Goal: Task Accomplishment & Management: Manage account settings

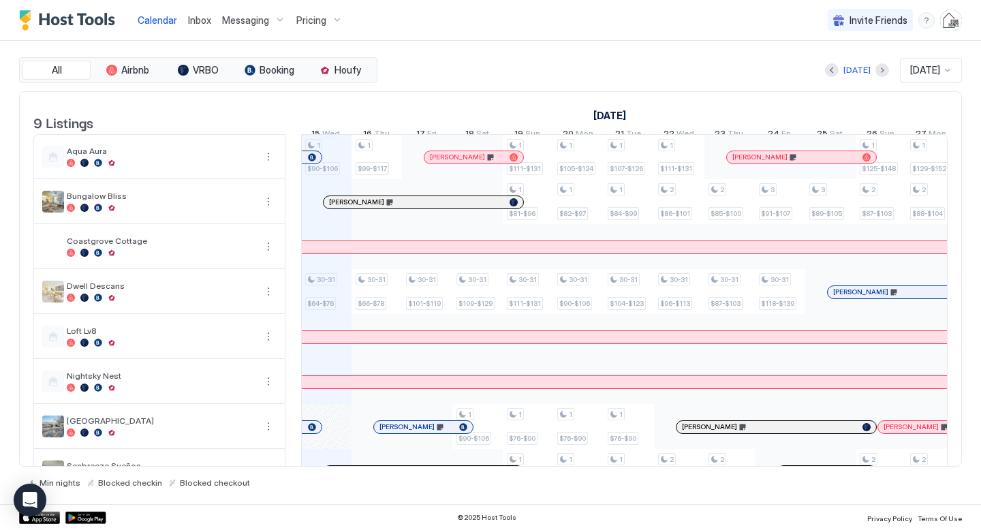
scroll to position [76, 0]
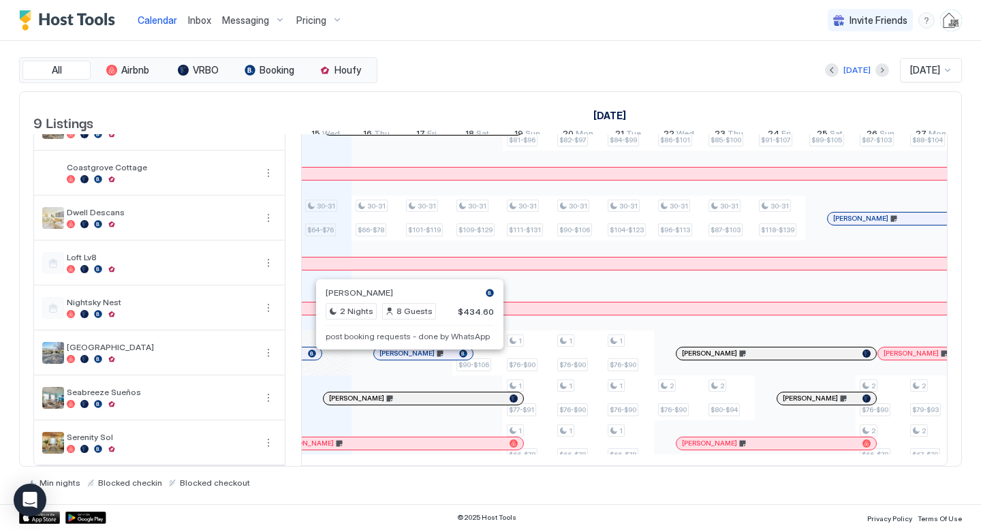
click at [404, 359] on div at bounding box center [403, 353] width 11 height 11
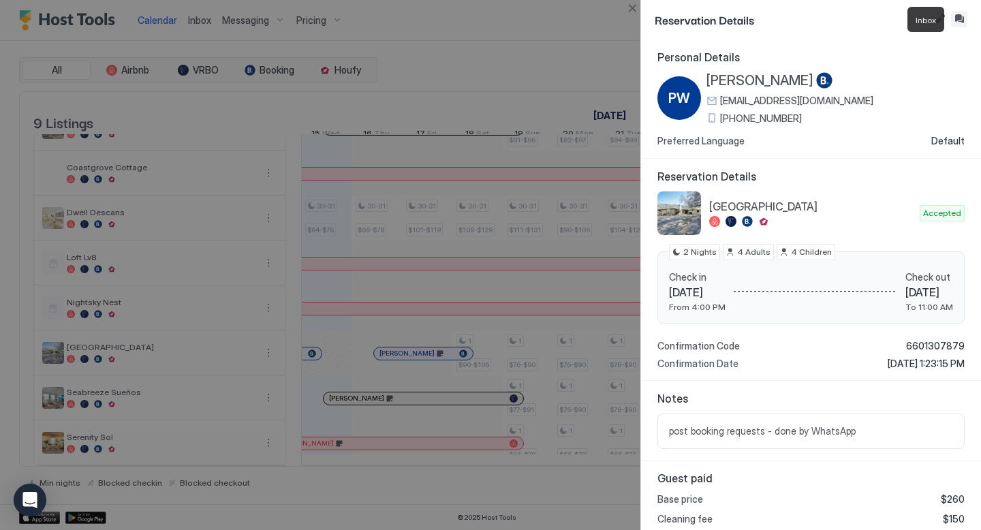
click at [960, 20] on button "Inbox" at bounding box center [959, 19] width 16 height 16
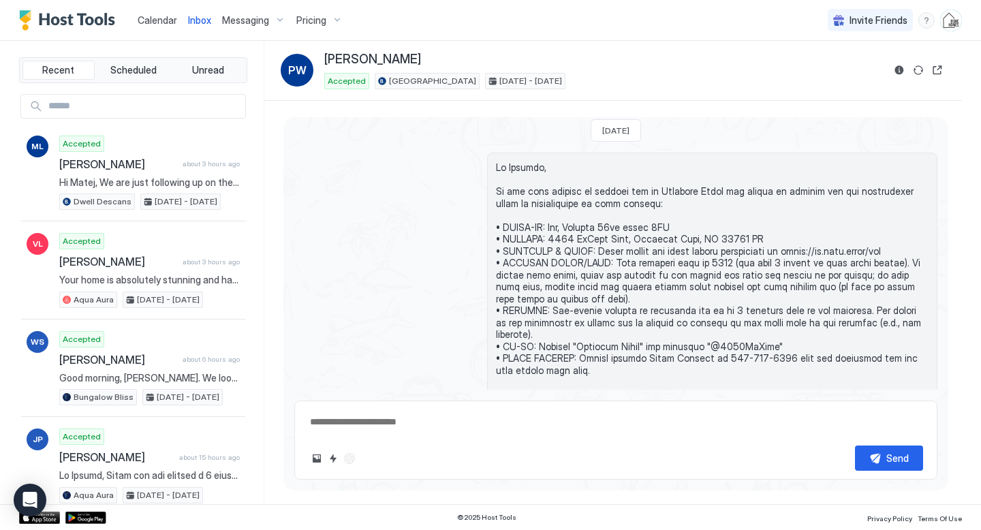
scroll to position [1216, 0]
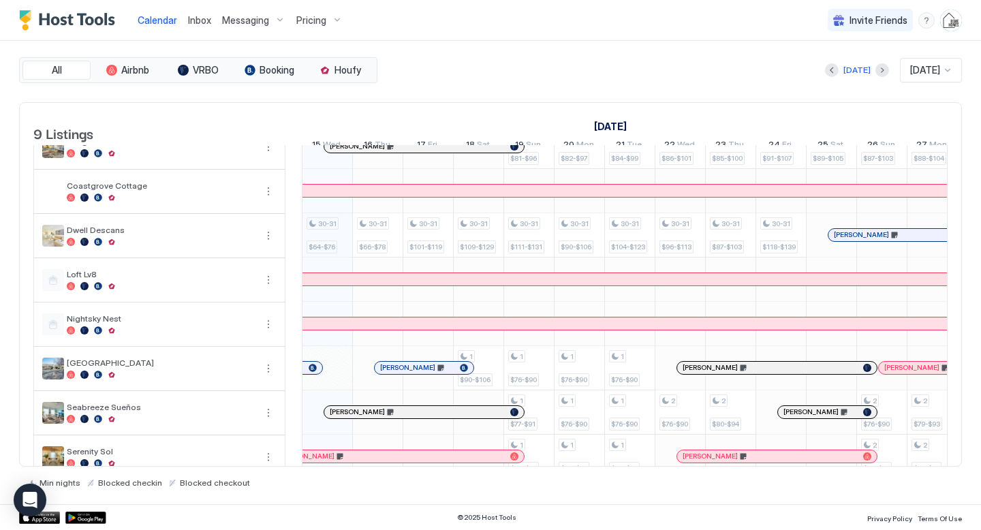
scroll to position [68, 0]
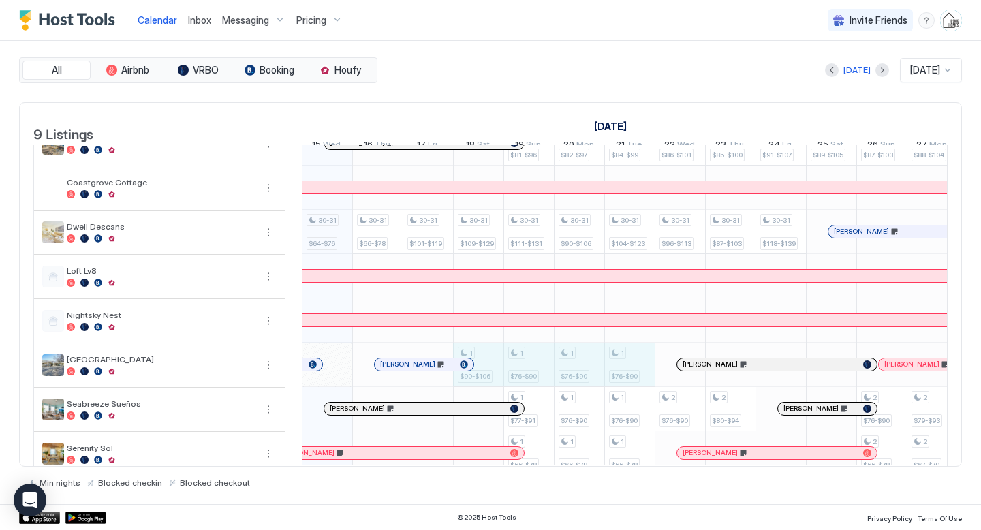
drag, startPoint x: 490, startPoint y: 385, endPoint x: 627, endPoint y: 384, distance: 136.2
click at [627, 384] on div "1 $90-$[PHONE_NUMBER] $64-$76 1 $99-$[PHONE_NUMBER] $66-$78 30-31 $101-$[PHONE_…" at bounding box center [881, 276] width 2671 height 398
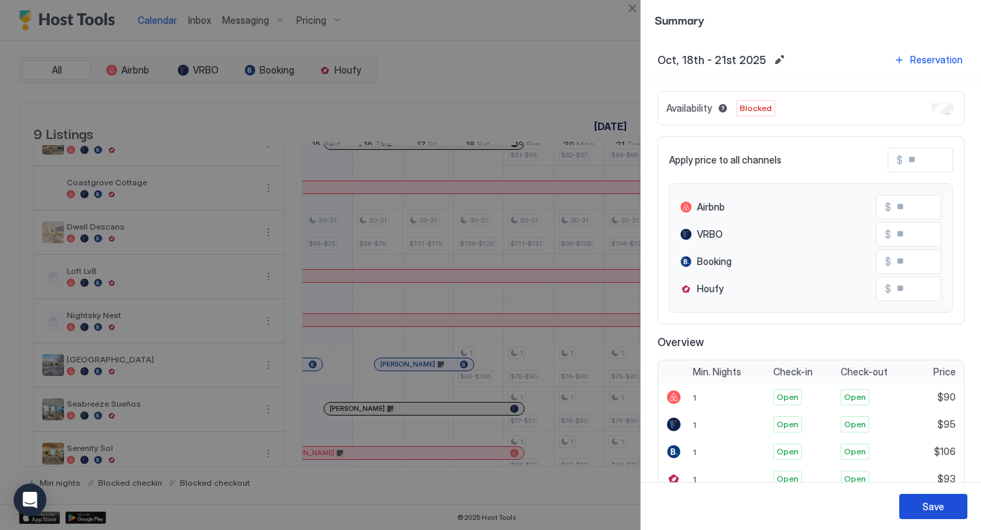
click at [920, 508] on button "Save" at bounding box center [933, 506] width 68 height 25
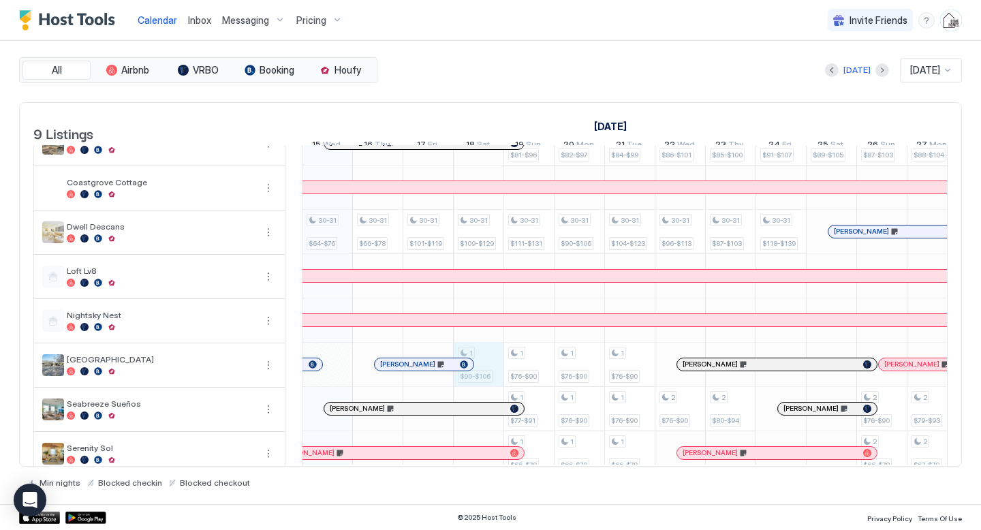
click at [491, 380] on div "1 $90-$[PHONE_NUMBER] $64-$76 1 $99-$[PHONE_NUMBER] $66-$78 30-31 $101-$[PHONE_…" at bounding box center [881, 276] width 2671 height 398
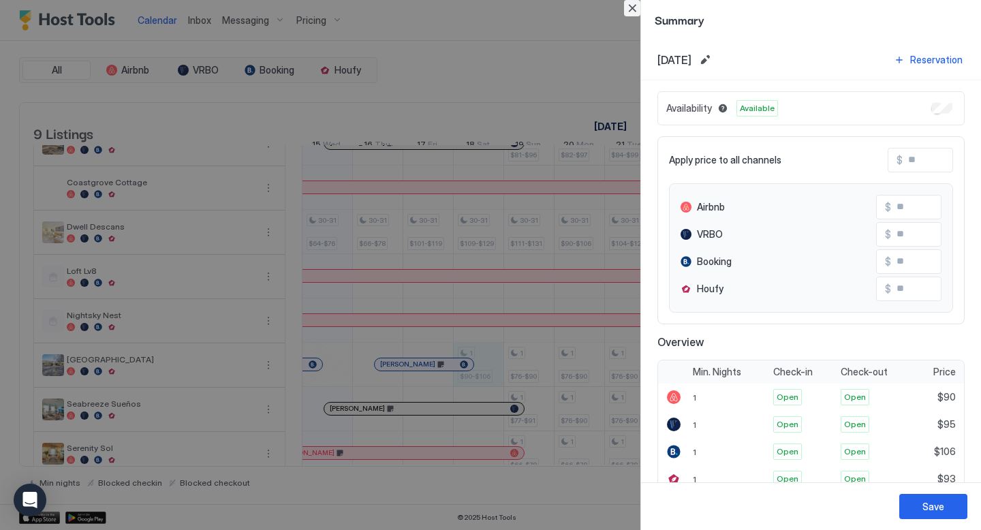
click at [633, 5] on button "Close" at bounding box center [632, 8] width 16 height 16
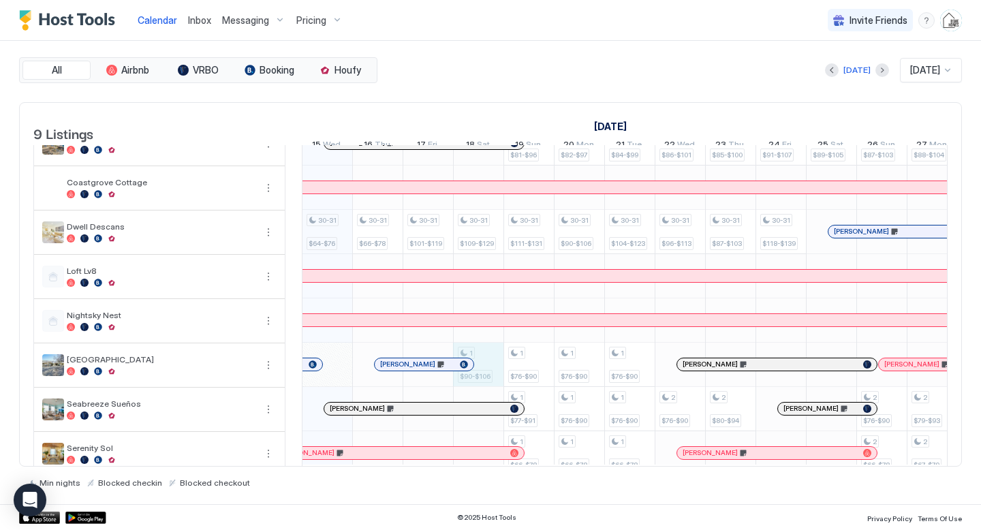
click at [487, 363] on div "1 $90-$[PHONE_NUMBER] $64-$76 1 $99-$[PHONE_NUMBER] $66-$78 30-31 $101-$[PHONE_…" at bounding box center [881, 276] width 2671 height 398
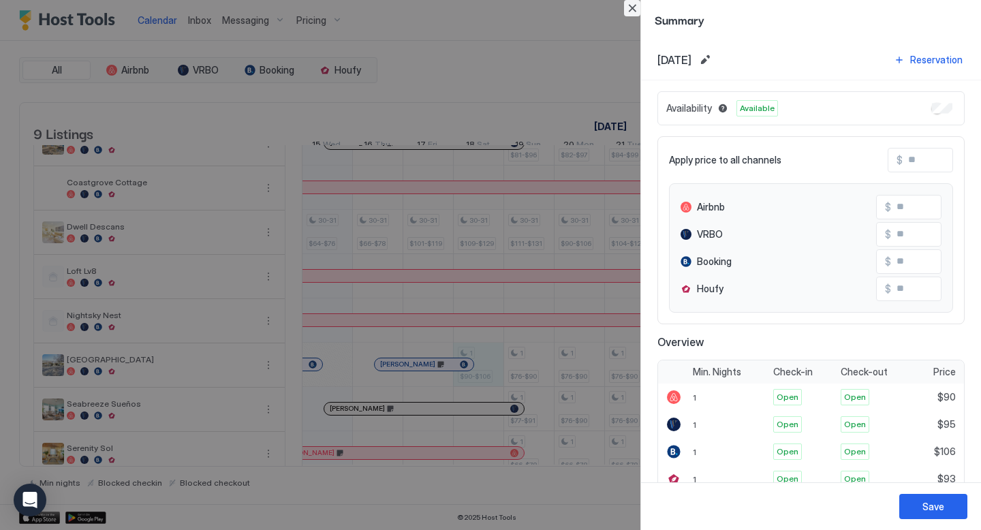
click at [635, 8] on button "Close" at bounding box center [632, 8] width 16 height 16
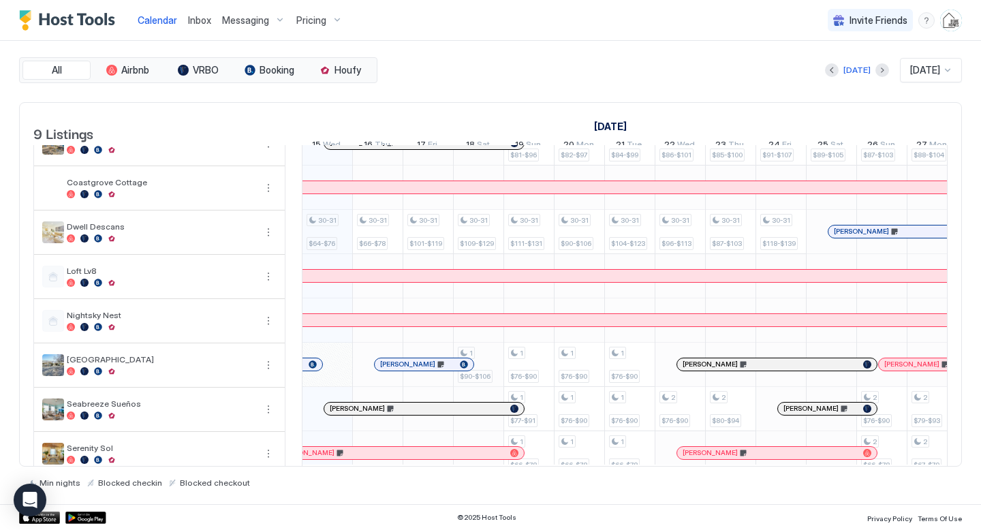
click at [484, 366] on div "1 $90-$[PHONE_NUMBER] $64-$76 1 $99-$[PHONE_NUMBER] $66-$78 30-31 $101-$[PHONE_…" at bounding box center [881, 276] width 2671 height 398
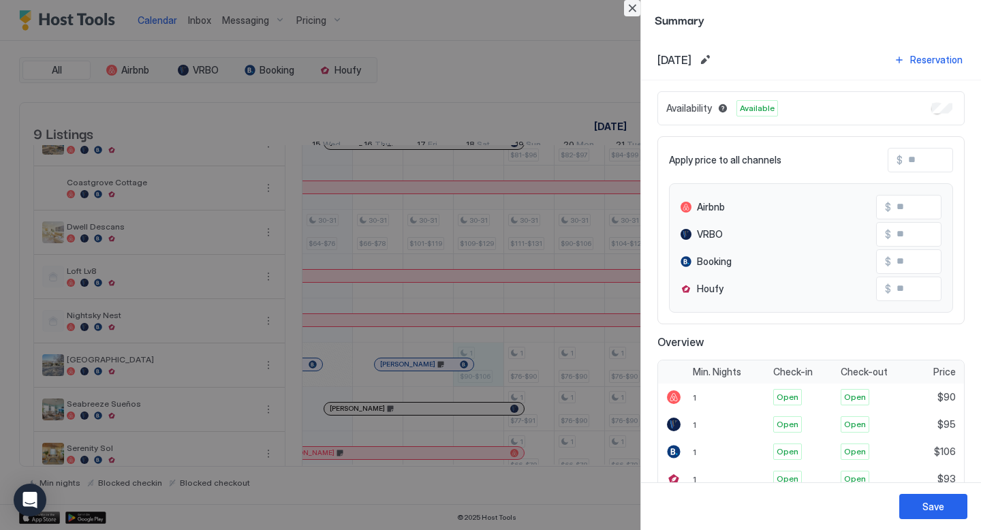
click at [627, 7] on button "Close" at bounding box center [632, 8] width 16 height 16
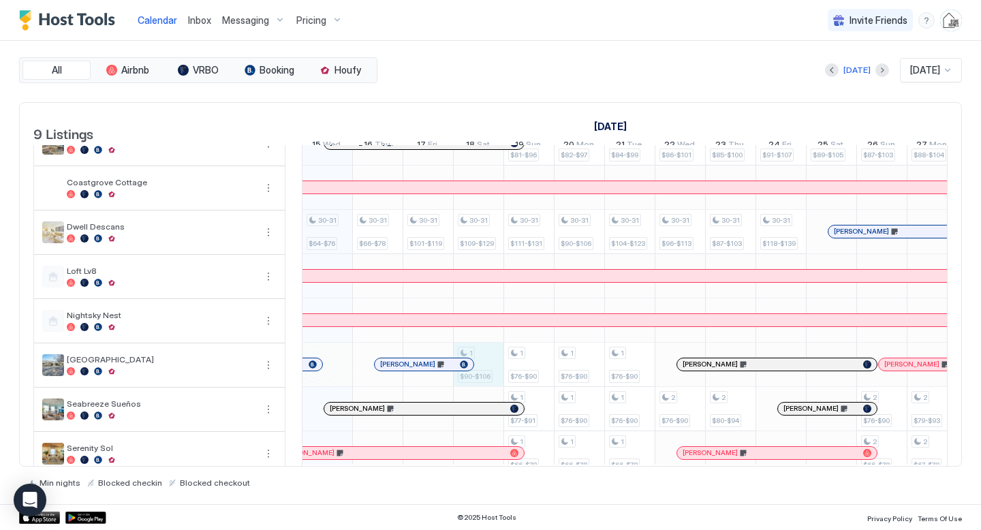
click at [486, 370] on div "1 $90-$[PHONE_NUMBER] $64-$76 1 $99-$[PHONE_NUMBER] $66-$78 30-31 $101-$[PHONE_…" at bounding box center [881, 276] width 2671 height 398
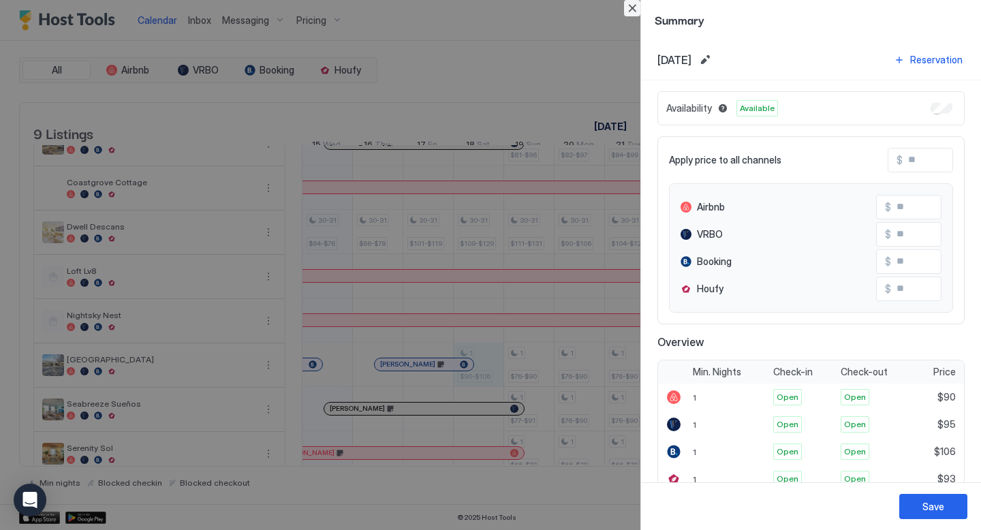
click at [632, 11] on button "Close" at bounding box center [632, 8] width 16 height 16
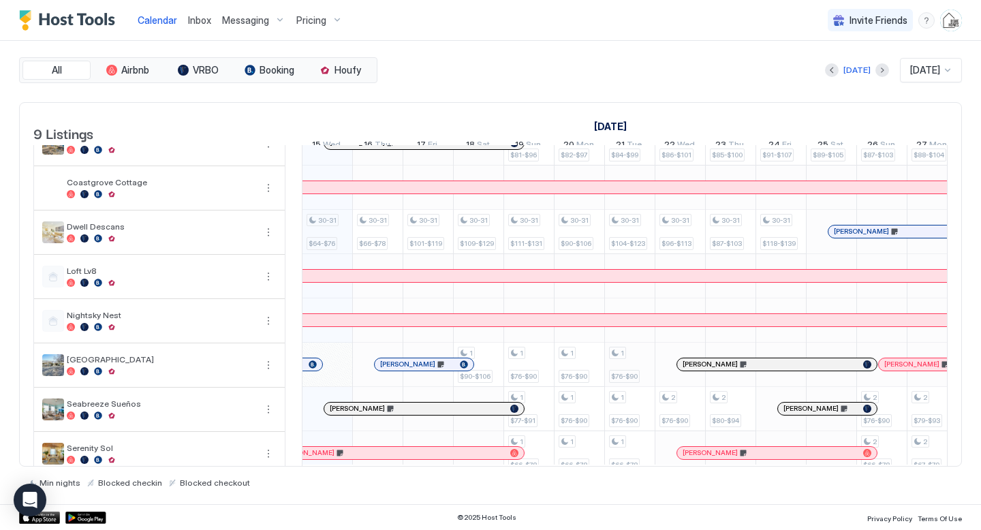
click at [629, 379] on div "1 $90-$[PHONE_NUMBER] $64-$76 1 $99-$[PHONE_NUMBER] $66-$78 30-31 $101-$[PHONE_…" at bounding box center [881, 276] width 2671 height 398
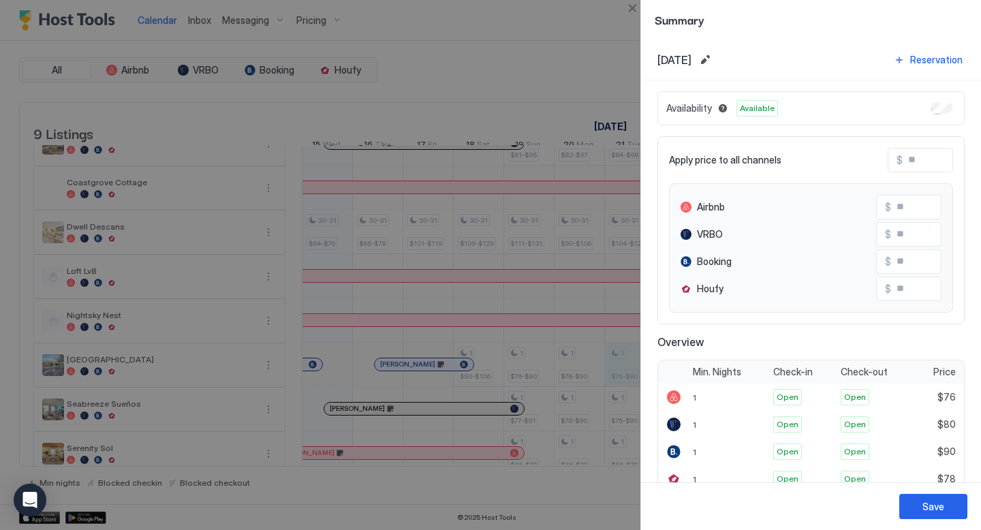
click at [487, 374] on div at bounding box center [490, 265] width 981 height 530
click at [629, 12] on button "Close" at bounding box center [632, 8] width 16 height 16
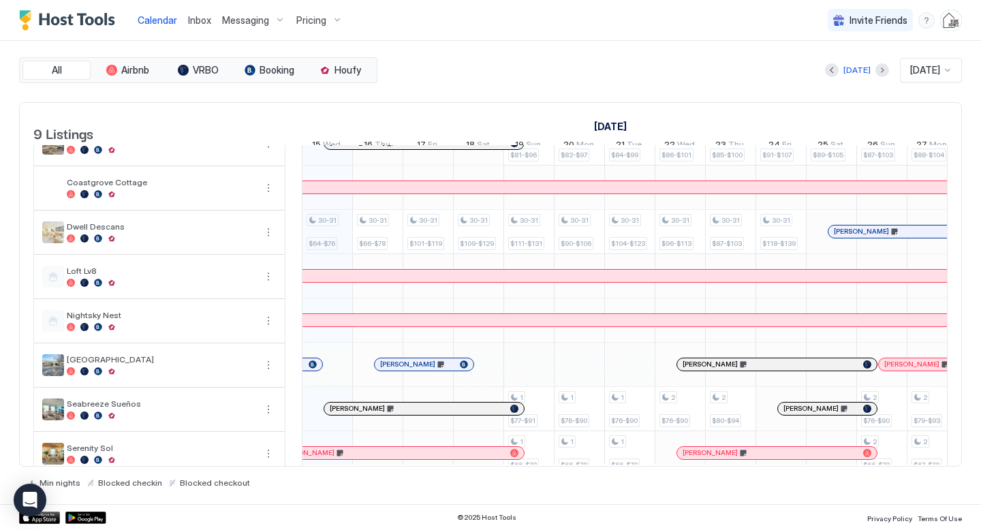
scroll to position [0, 756]
drag, startPoint x: 400, startPoint y: 370, endPoint x: 400, endPoint y: 378, distance: 7.5
click at [400, 368] on span "[PERSON_NAME]" at bounding box center [408, 364] width 55 height 9
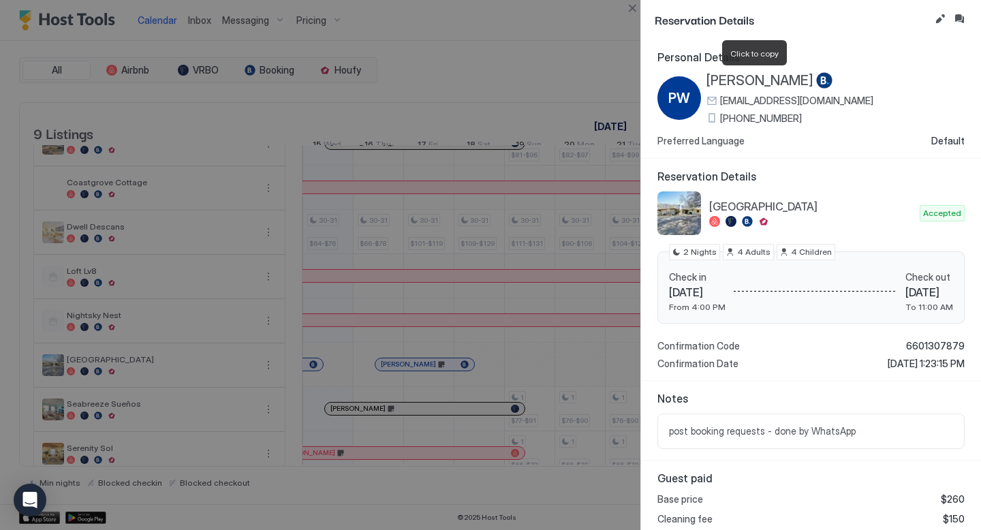
click at [788, 74] on span "[PERSON_NAME]" at bounding box center [759, 80] width 107 height 17
